Goal: Information Seeking & Learning: Learn about a topic

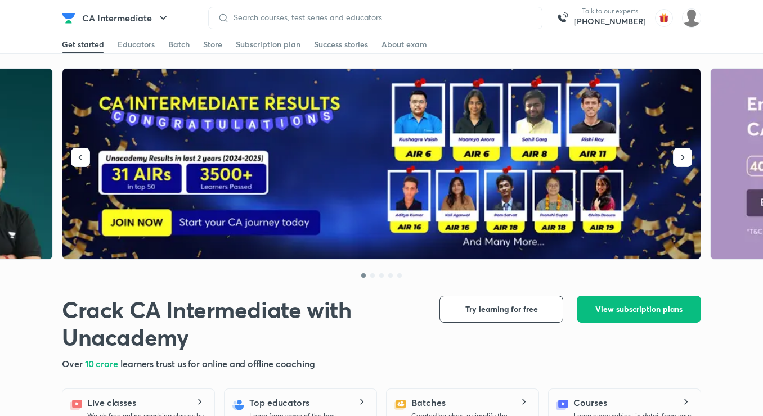
click at [265, 12] on div at bounding box center [375, 18] width 334 height 23
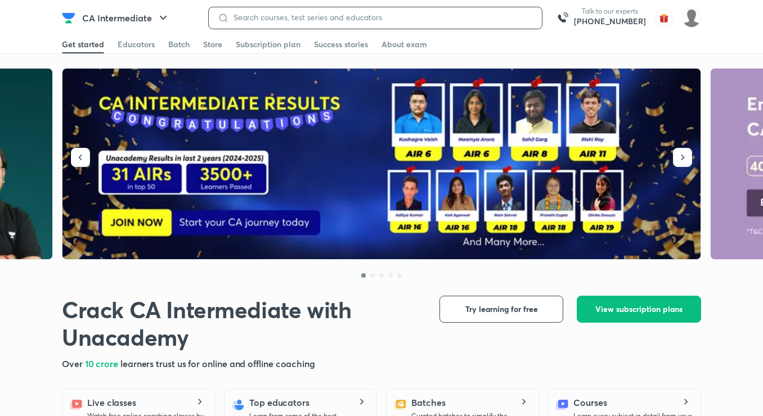
click at [267, 16] on input at bounding box center [381, 17] width 304 height 9
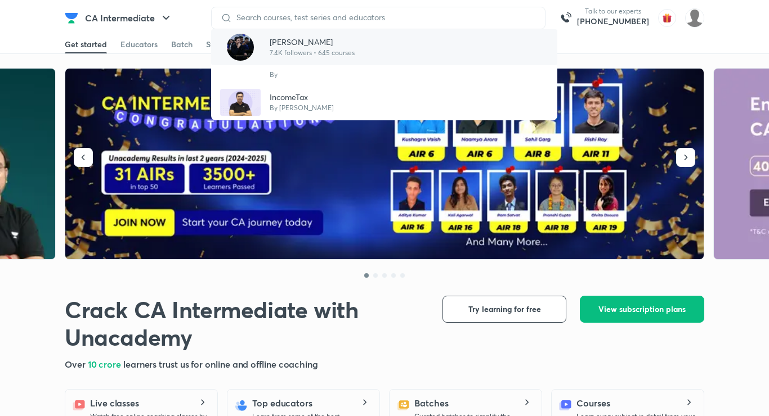
click at [328, 46] on p "[PERSON_NAME]" at bounding box center [312, 42] width 85 height 12
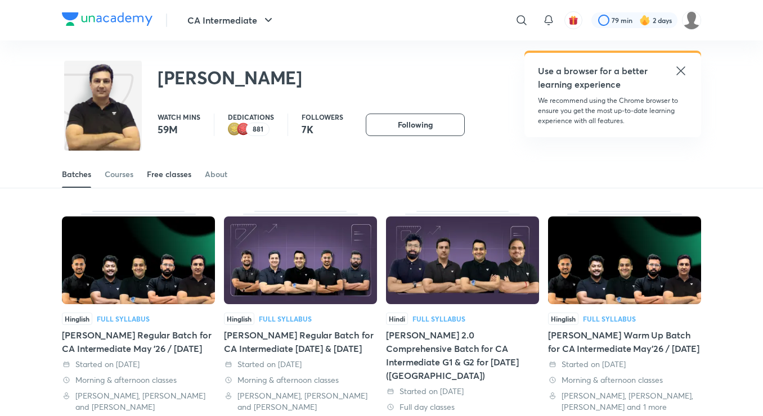
click at [168, 177] on div "Free classes" at bounding box center [169, 174] width 44 height 11
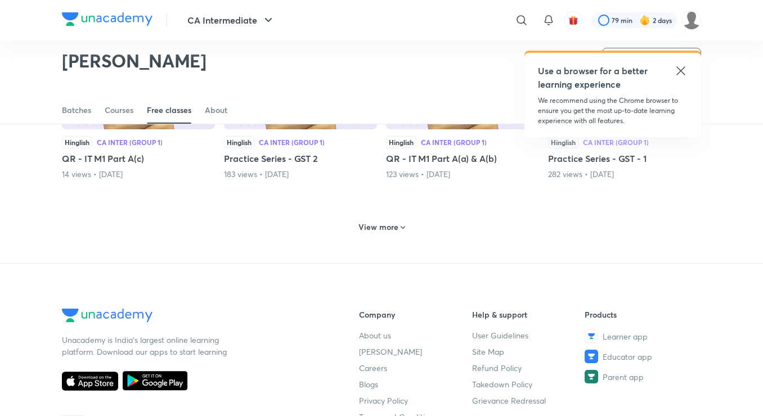
scroll to position [509, 0]
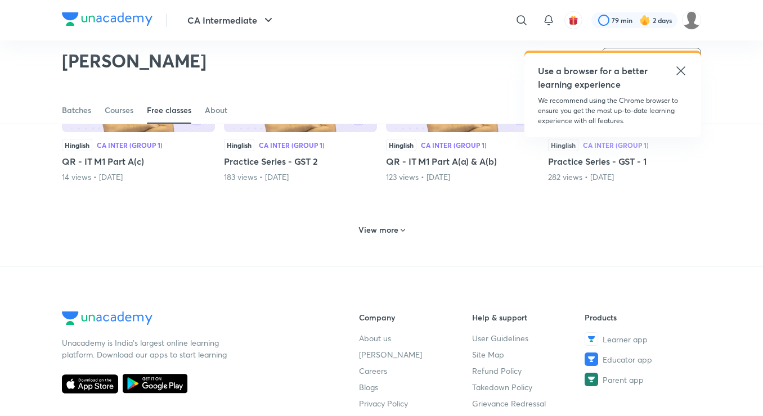
click at [383, 227] on h6 "View more" at bounding box center [378, 229] width 40 height 11
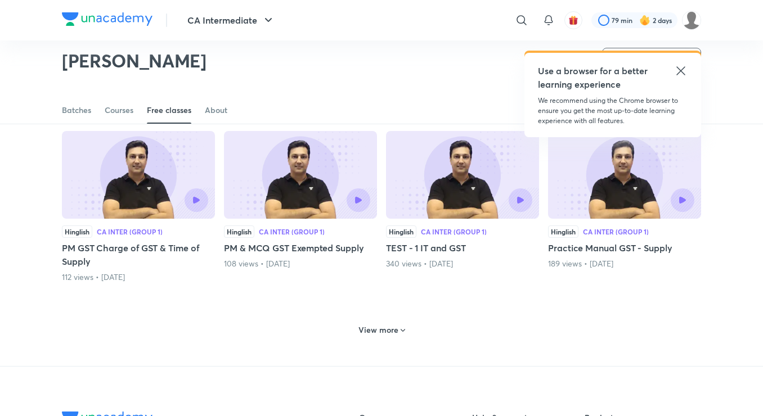
scroll to position [936, 0]
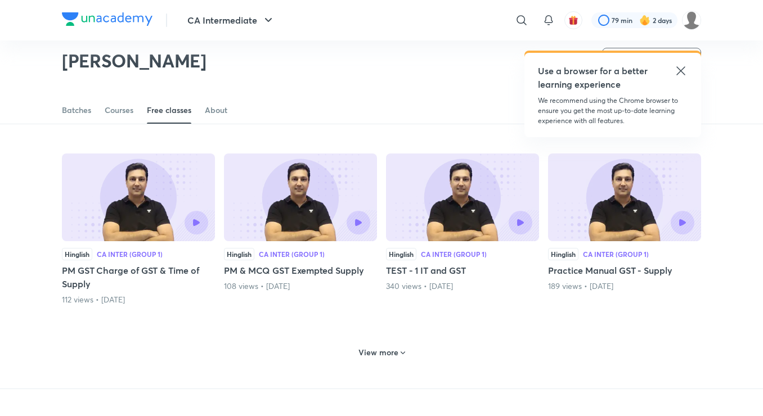
click at [365, 352] on h6 "View more" at bounding box center [378, 352] width 40 height 11
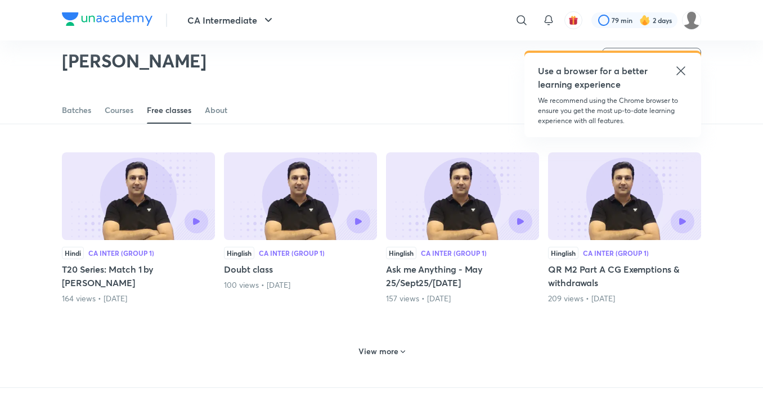
scroll to position [1476, 0]
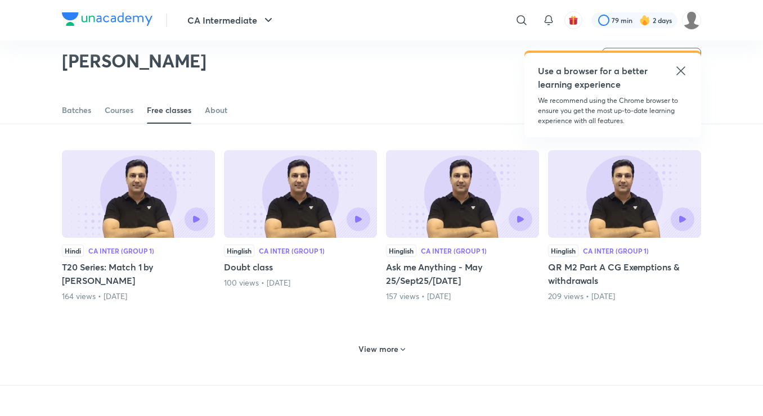
click at [365, 352] on h6 "View more" at bounding box center [378, 349] width 40 height 11
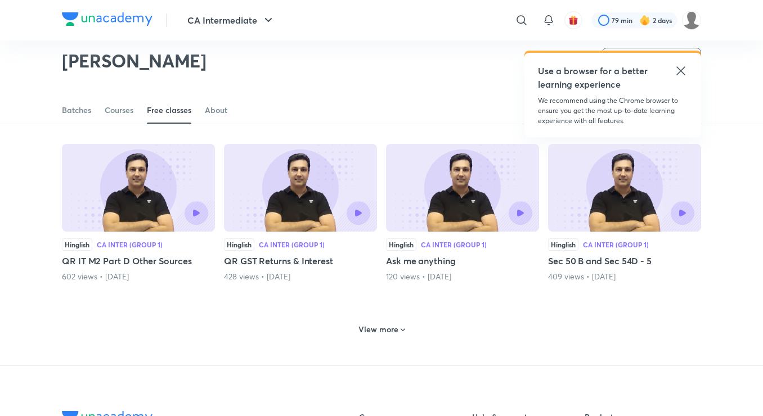
scroll to position [2016, 0]
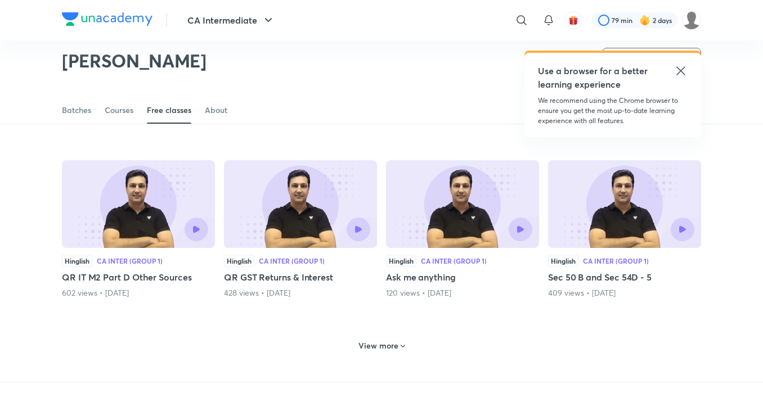
click at [365, 352] on h6 "View more" at bounding box center [378, 345] width 40 height 11
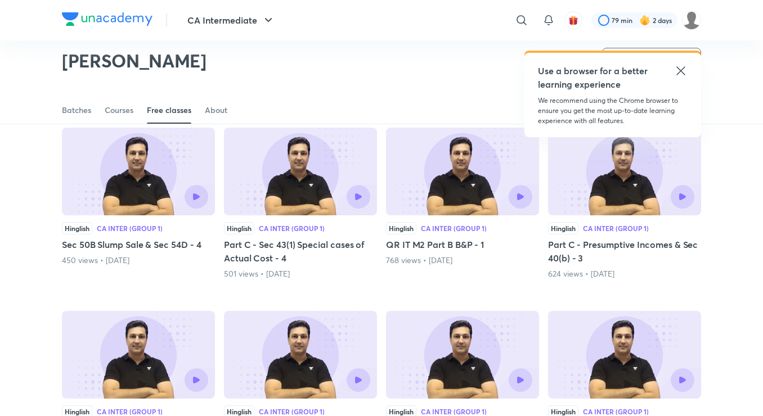
scroll to position [2197, 0]
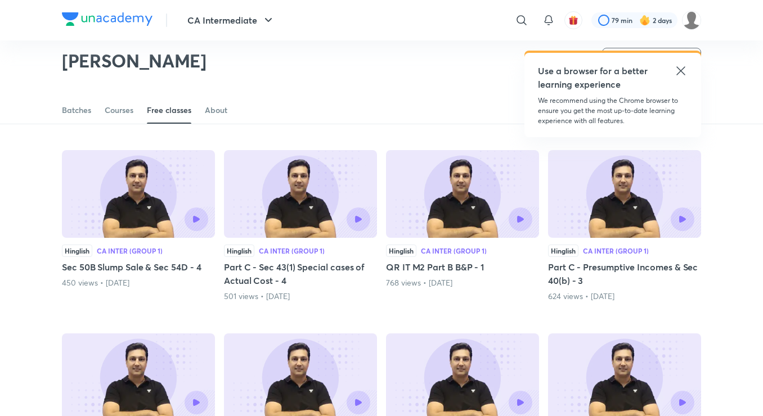
click at [619, 192] on img at bounding box center [624, 194] width 153 height 88
